Goal: Find specific page/section: Find specific page/section

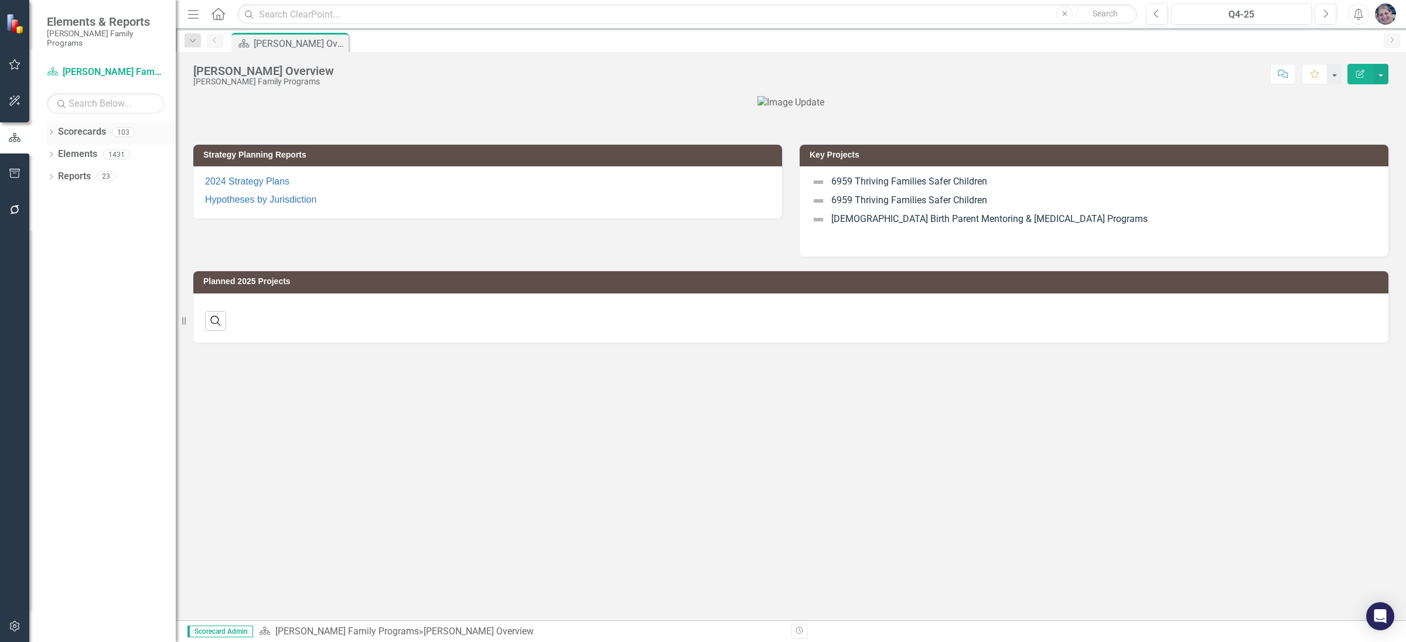
click at [49, 130] on icon "Dropdown" at bounding box center [51, 133] width 8 height 6
click at [56, 149] on div "Dropdown" at bounding box center [57, 154] width 9 height 10
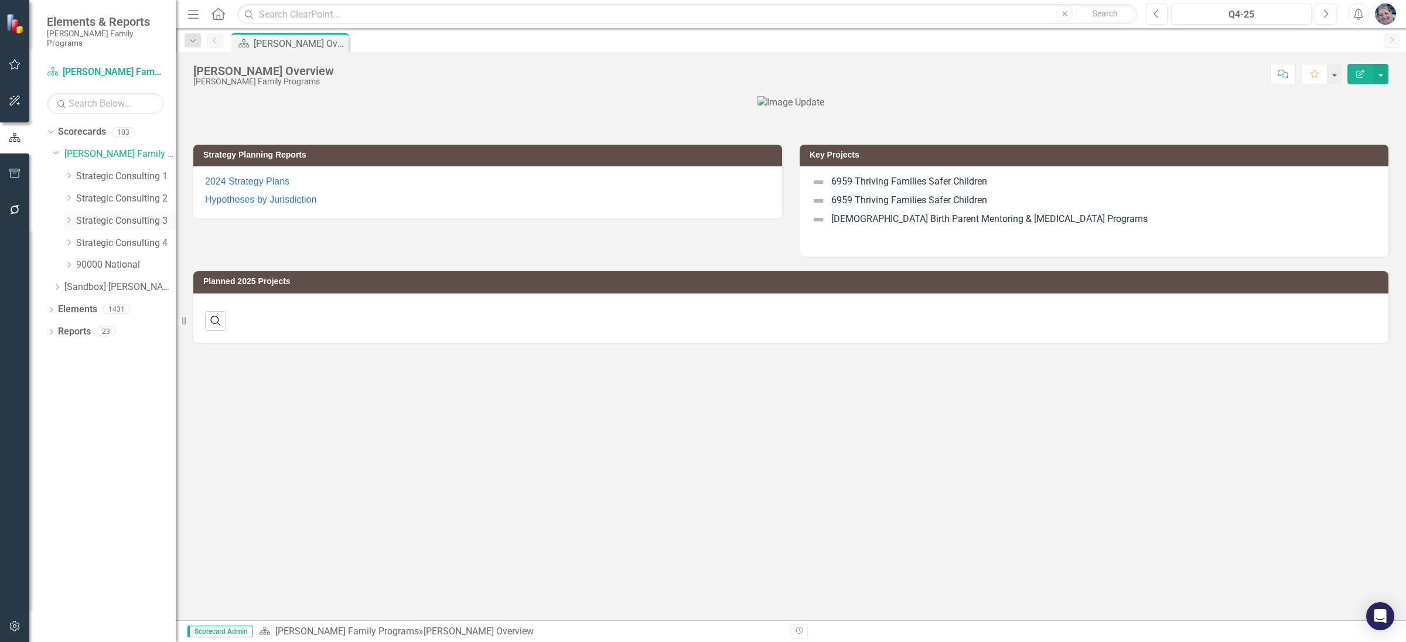
click at [69, 217] on icon "Dropdown" at bounding box center [68, 220] width 9 height 7
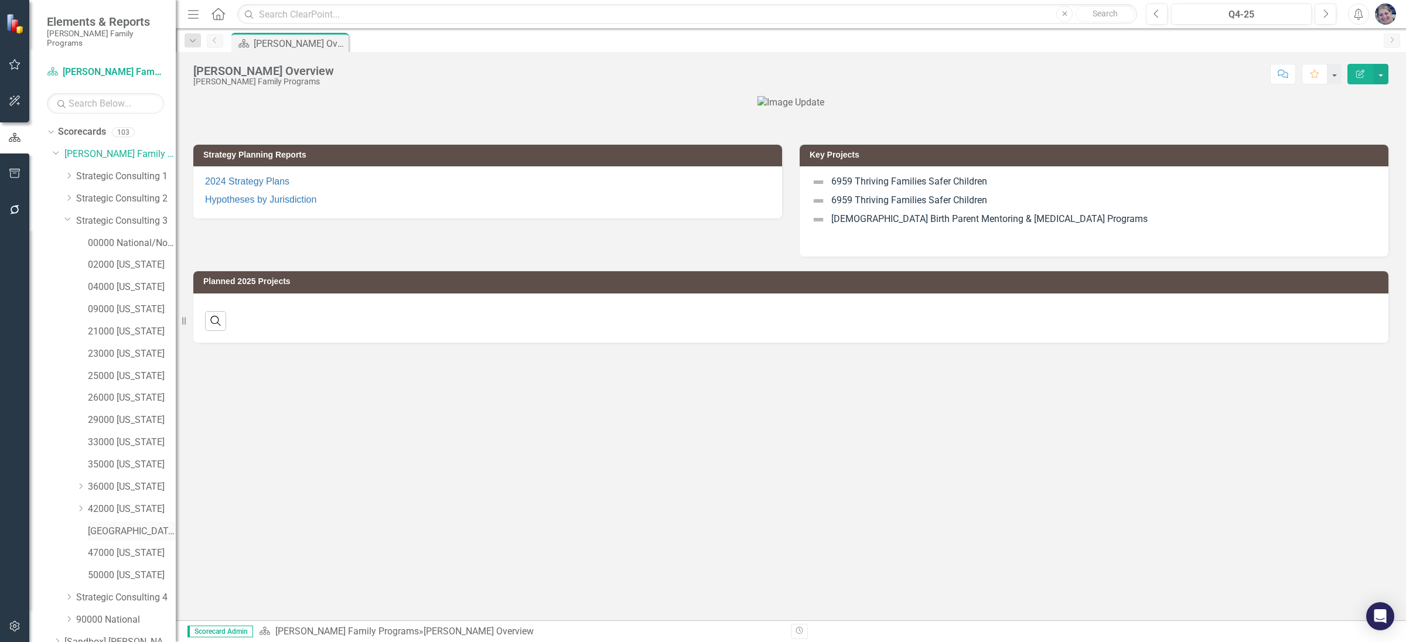
click at [158, 525] on link "[GEOGRAPHIC_DATA][US_STATE]" at bounding box center [132, 531] width 88 height 13
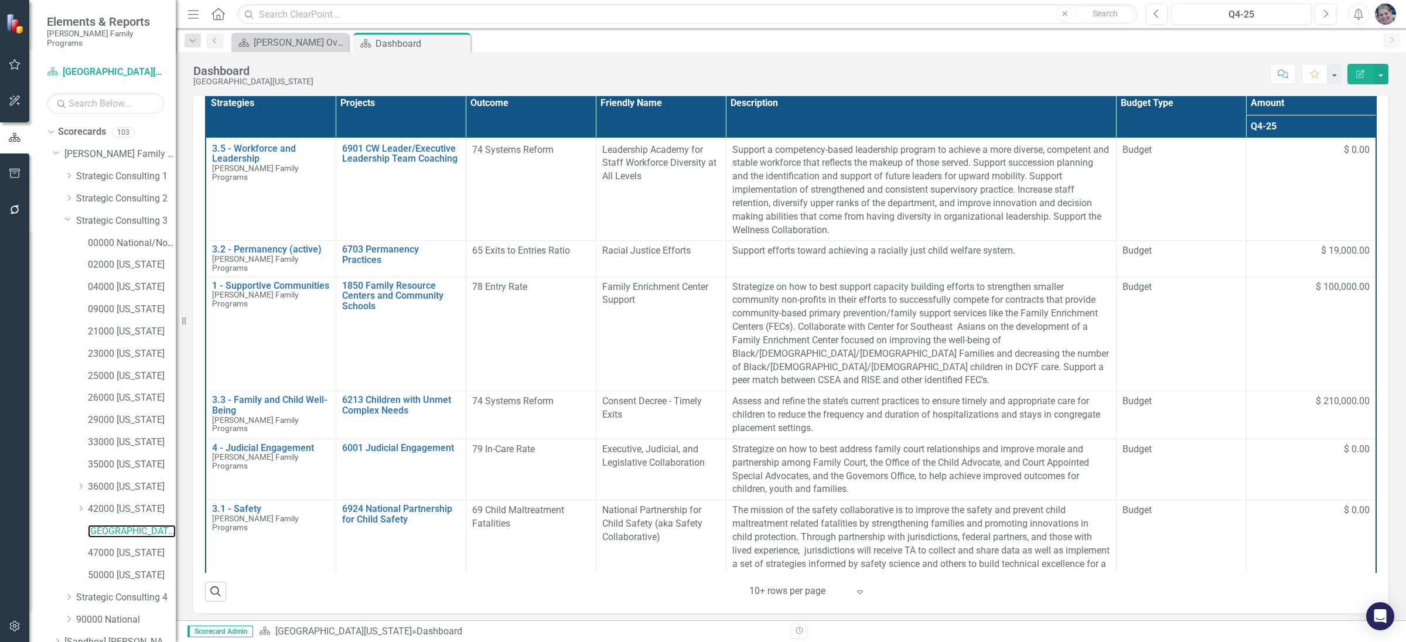
scroll to position [315, 0]
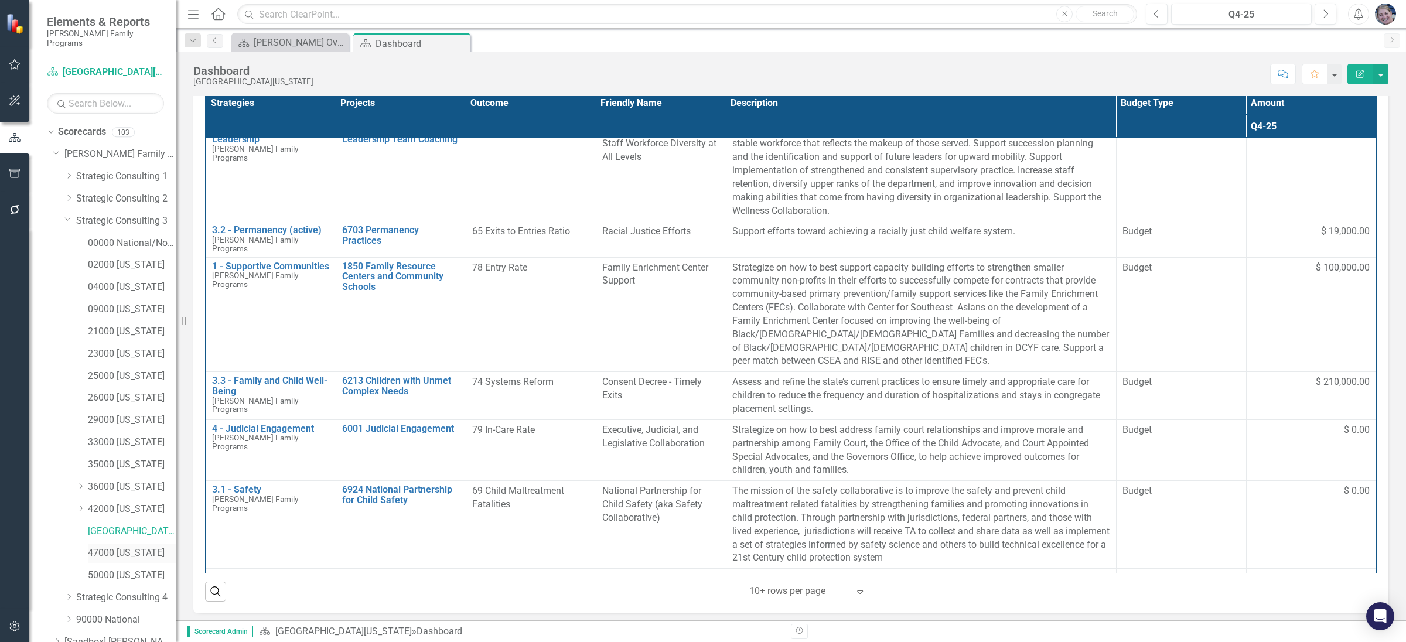
click at [155, 547] on link "47000 [US_STATE]" at bounding box center [132, 553] width 88 height 13
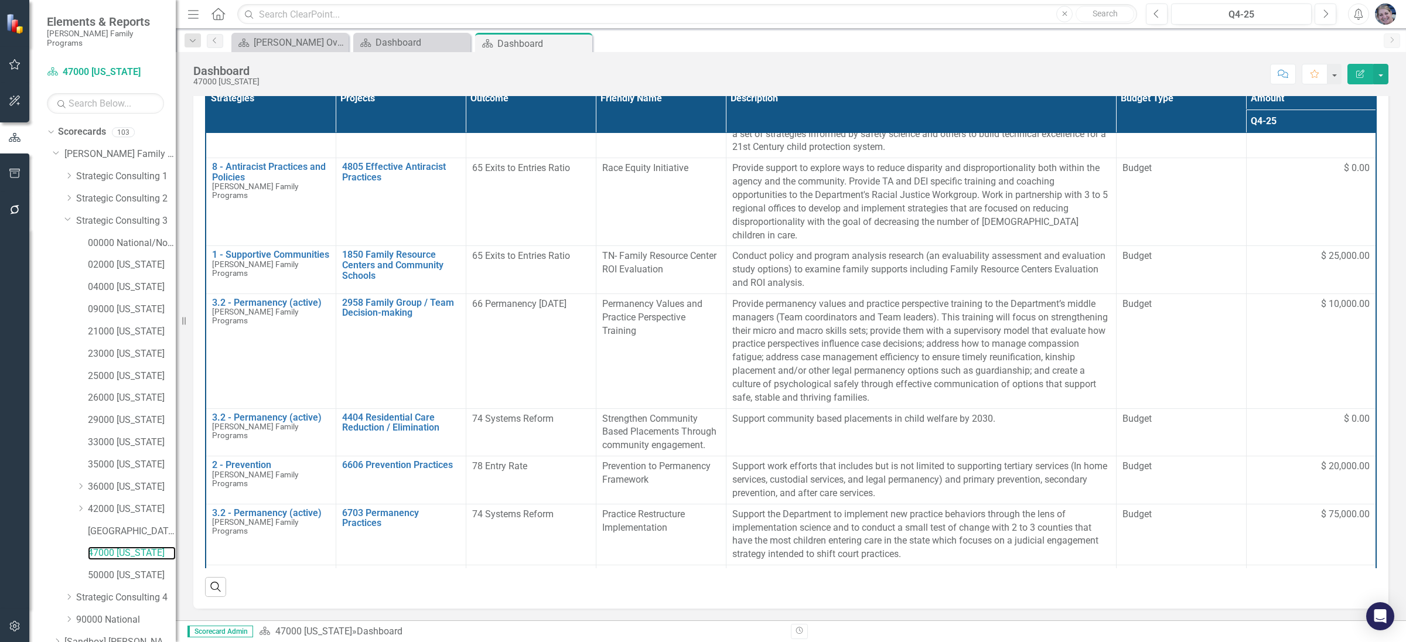
scroll to position [72, 0]
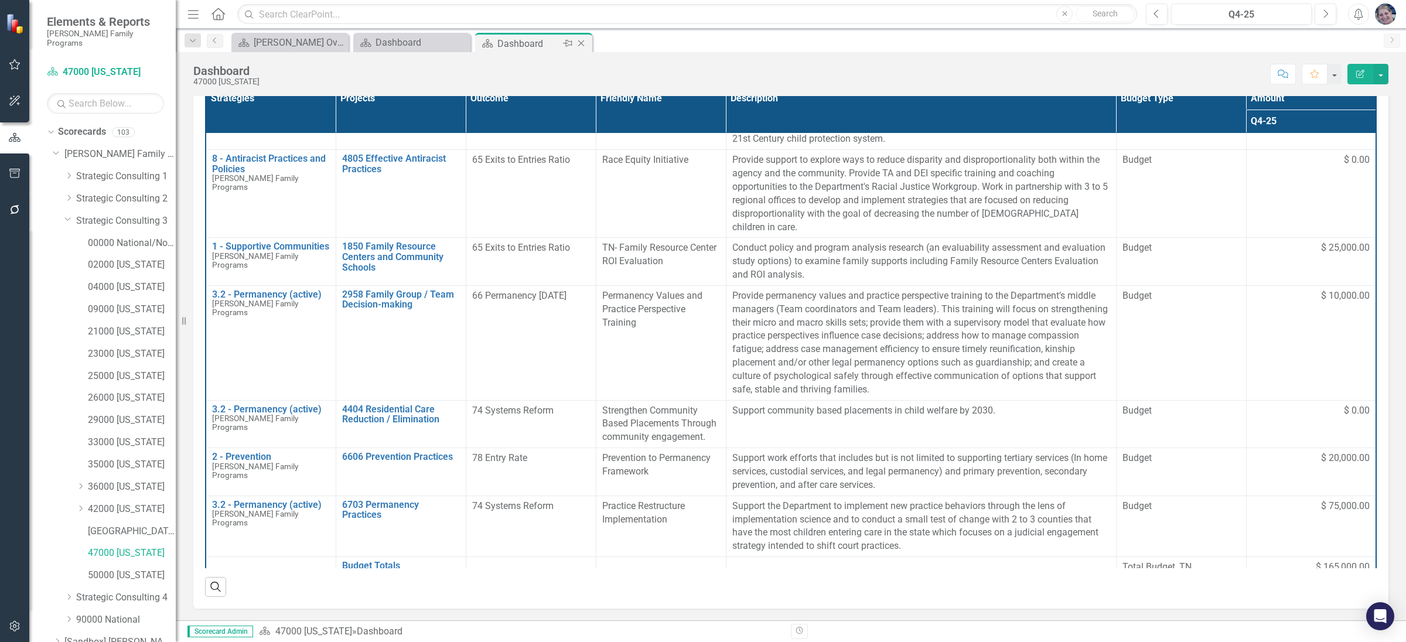
click at [584, 44] on icon "Close" at bounding box center [581, 43] width 12 height 9
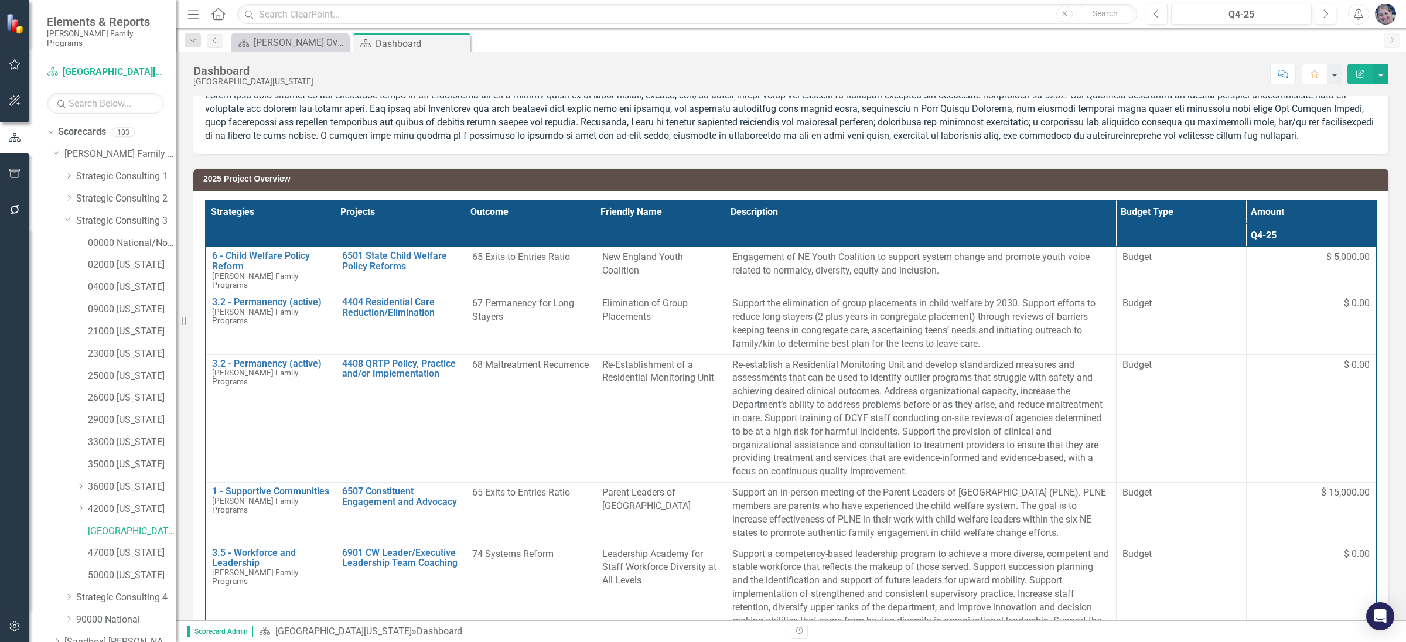
scroll to position [160, 0]
